Goal: Information Seeking & Learning: Find specific page/section

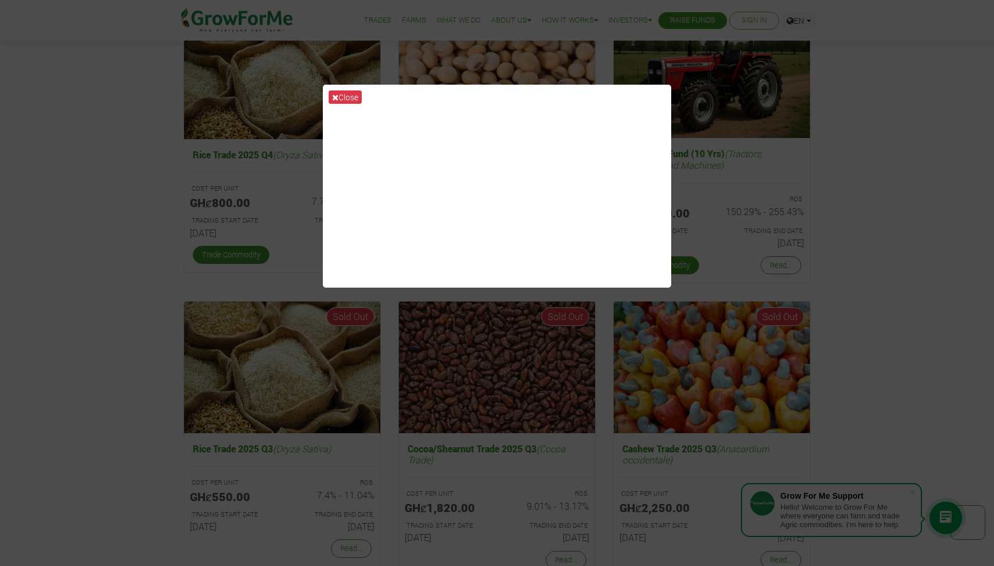
scroll to position [2321, 0]
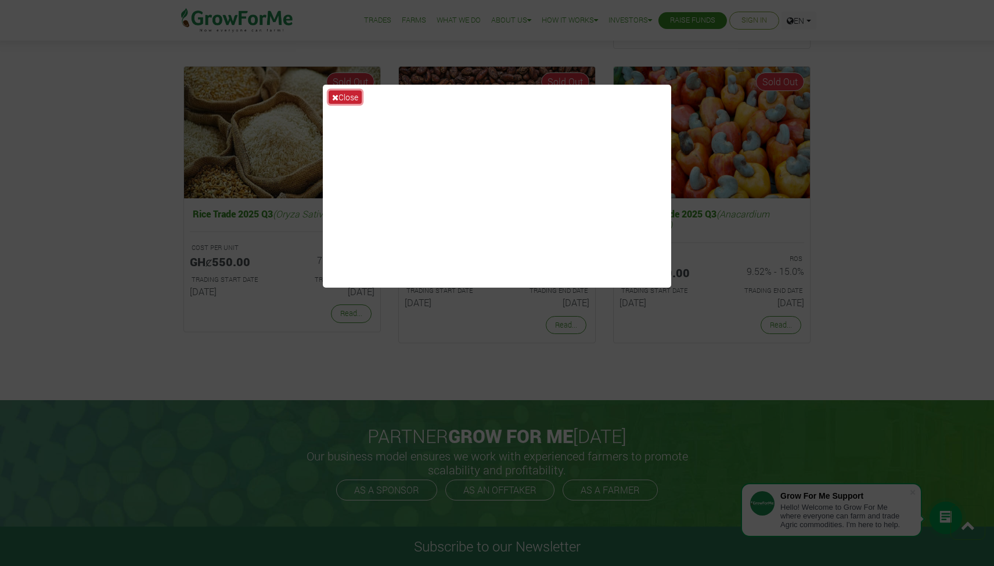
click at [349, 97] on button "Close" at bounding box center [344, 97] width 33 height 13
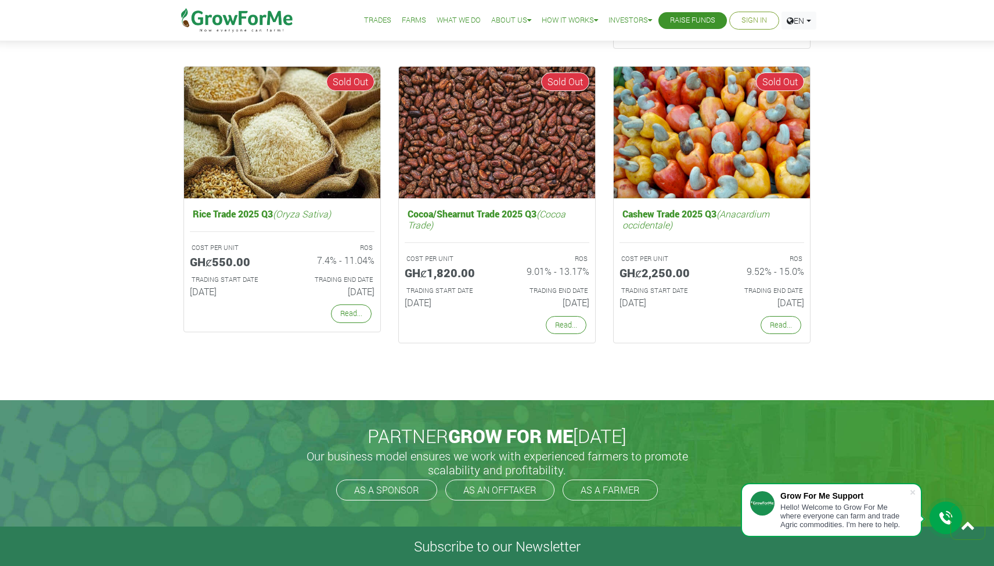
scroll to position [2776, 0]
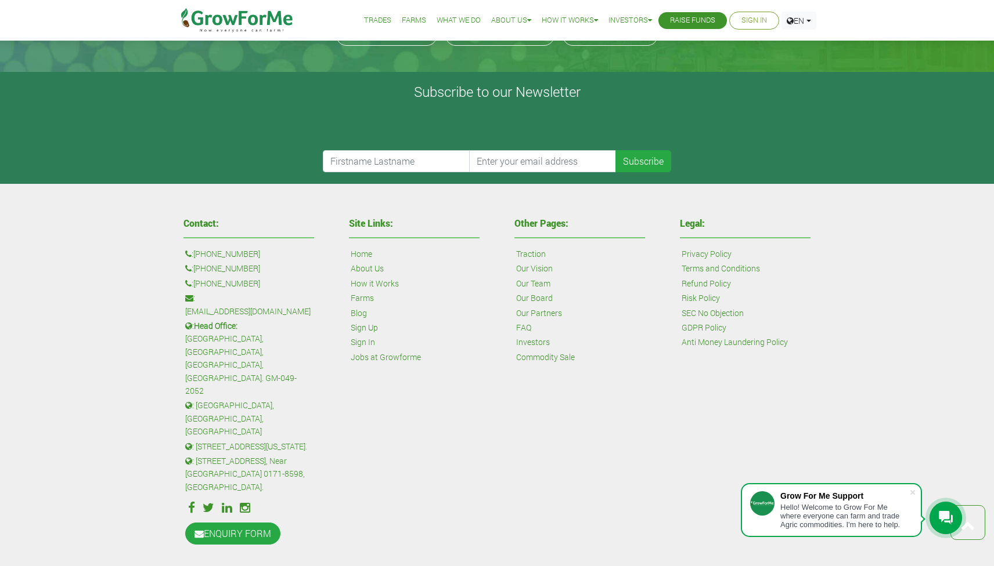
click at [699, 311] on link "SEC No Objection" at bounding box center [712, 313] width 62 height 13
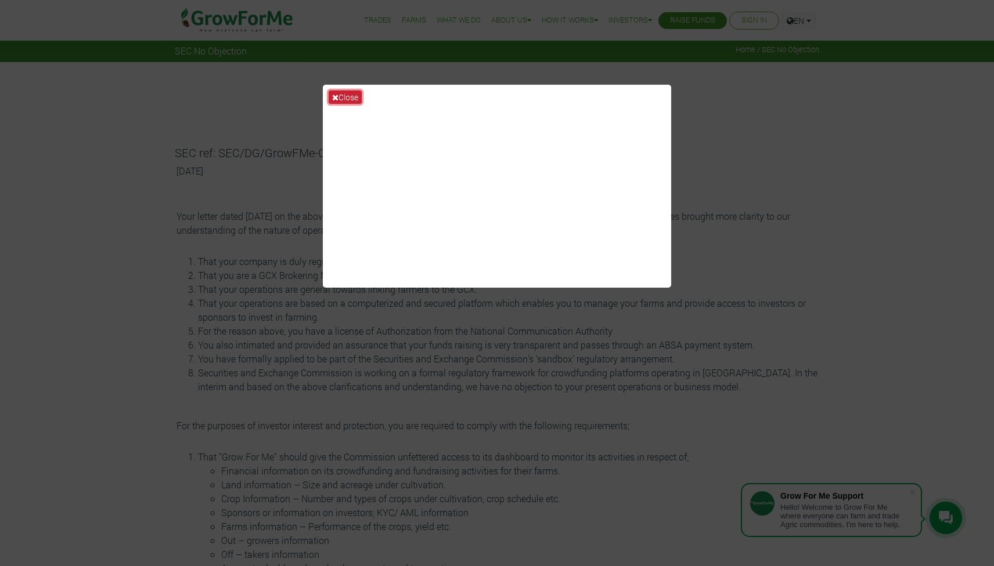
click at [350, 97] on button "Close" at bounding box center [344, 97] width 33 height 13
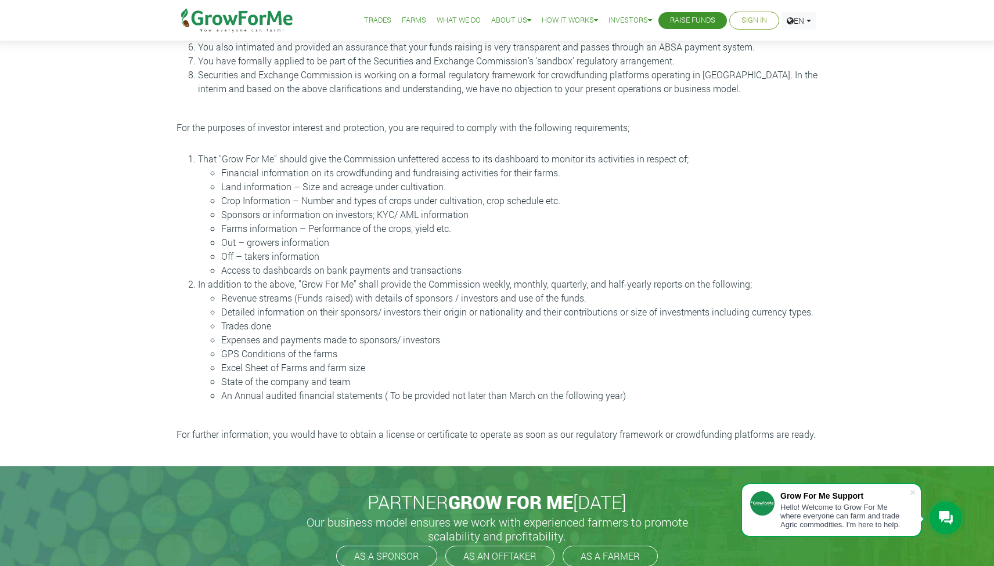
scroll to position [274, 0]
